Goal: Transaction & Acquisition: Purchase product/service

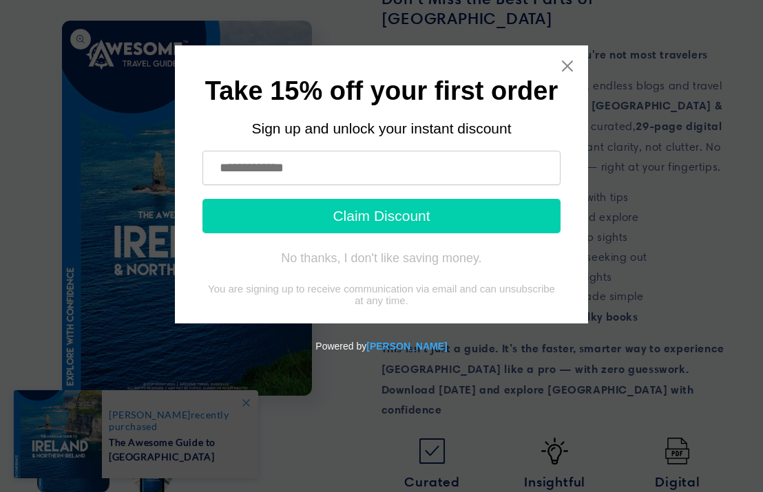
scroll to position [474, 0]
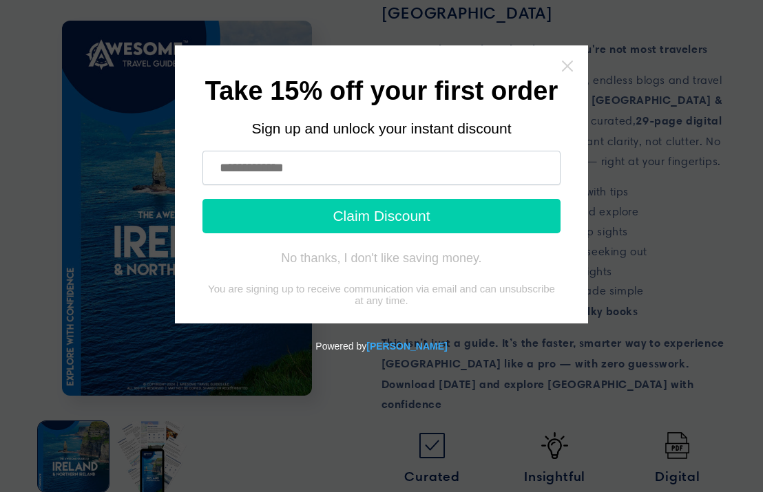
click at [571, 63] on icon "Close widget" at bounding box center [567, 66] width 14 height 14
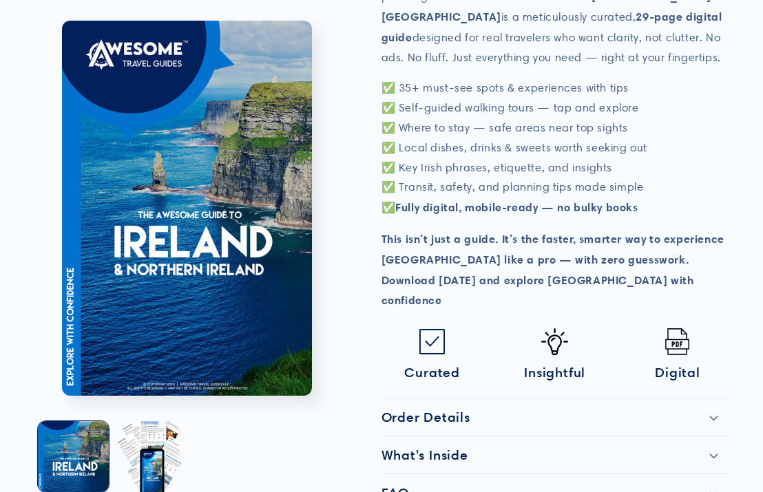
scroll to position [589, 0]
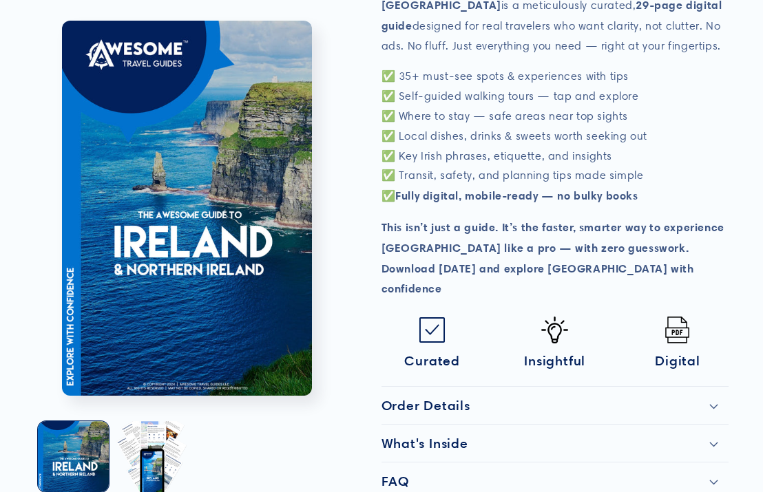
click at [451, 397] on h2 "Order Details" at bounding box center [425, 405] width 89 height 17
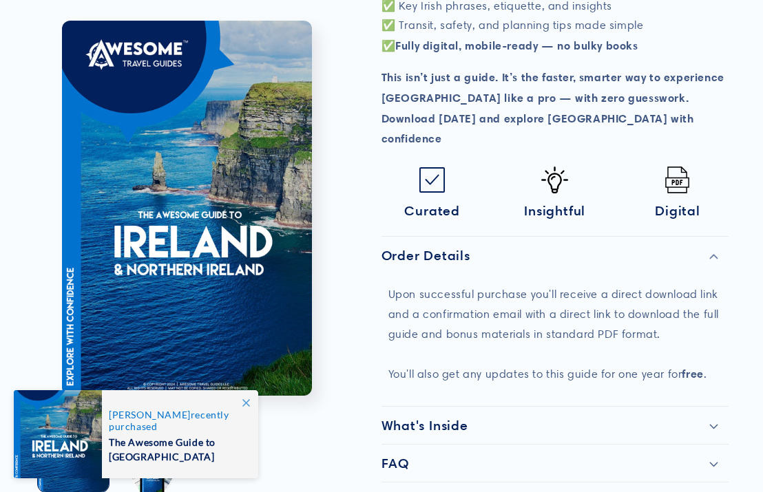
scroll to position [766, 0]
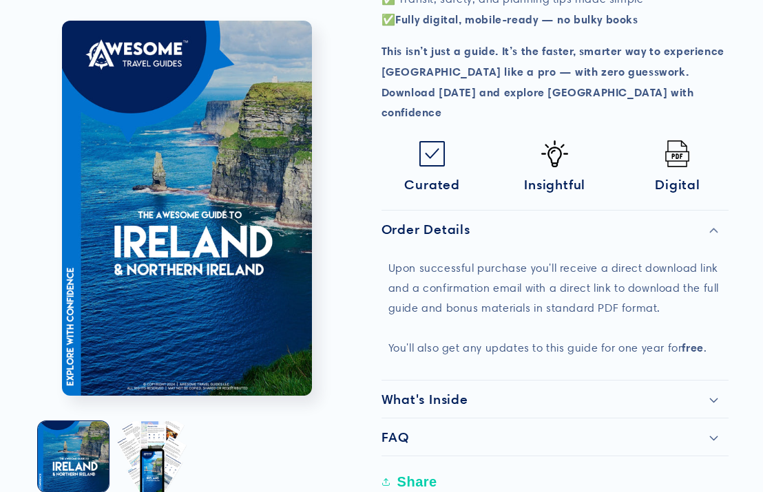
click at [432, 391] on h2 "What's Inside" at bounding box center [424, 399] width 87 height 17
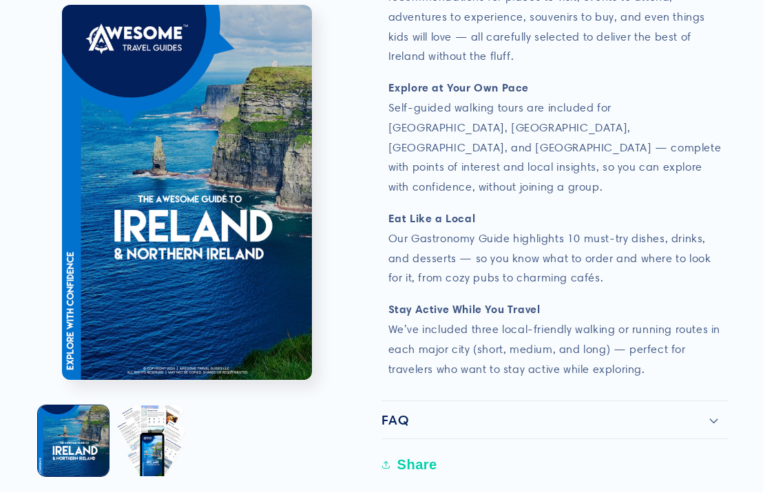
scroll to position [1563, 0]
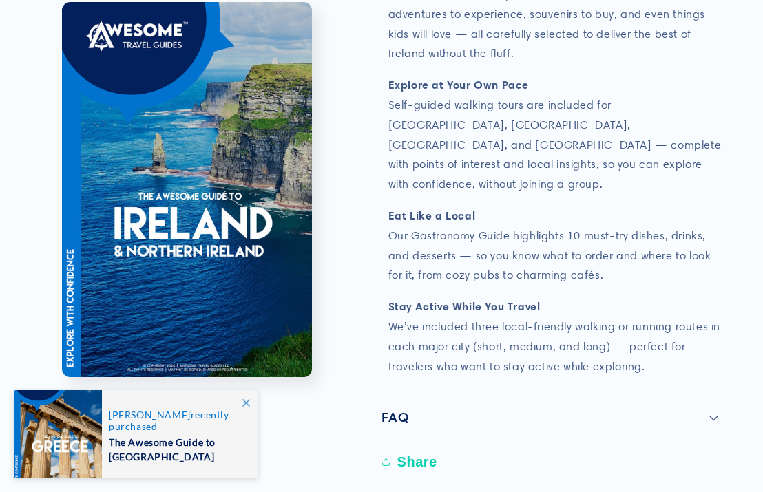
click at [399, 409] on h2 "FAQ" at bounding box center [395, 417] width 28 height 17
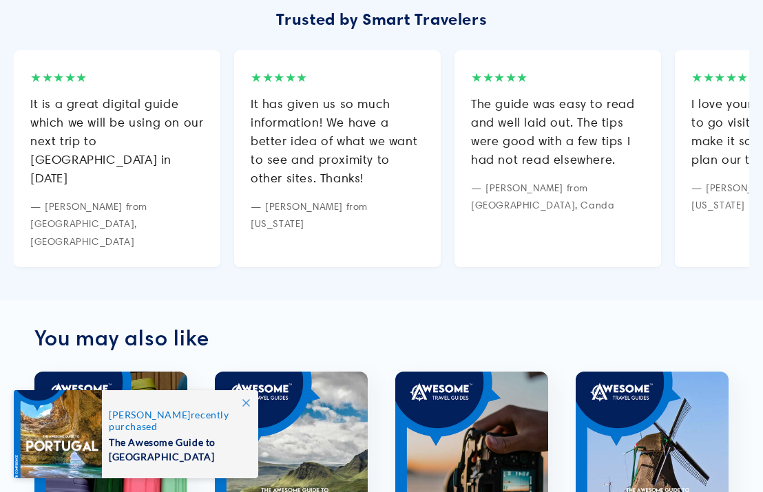
scroll to position [2727, 0]
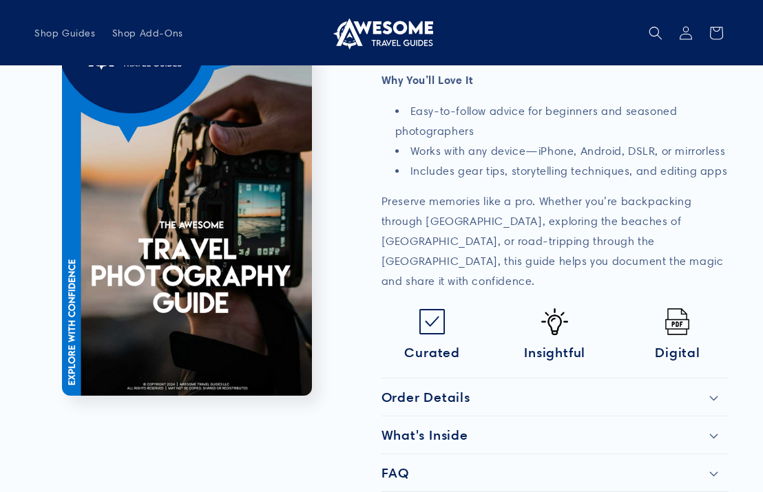
scroll to position [647, 0]
